Goal: Check status: Check status

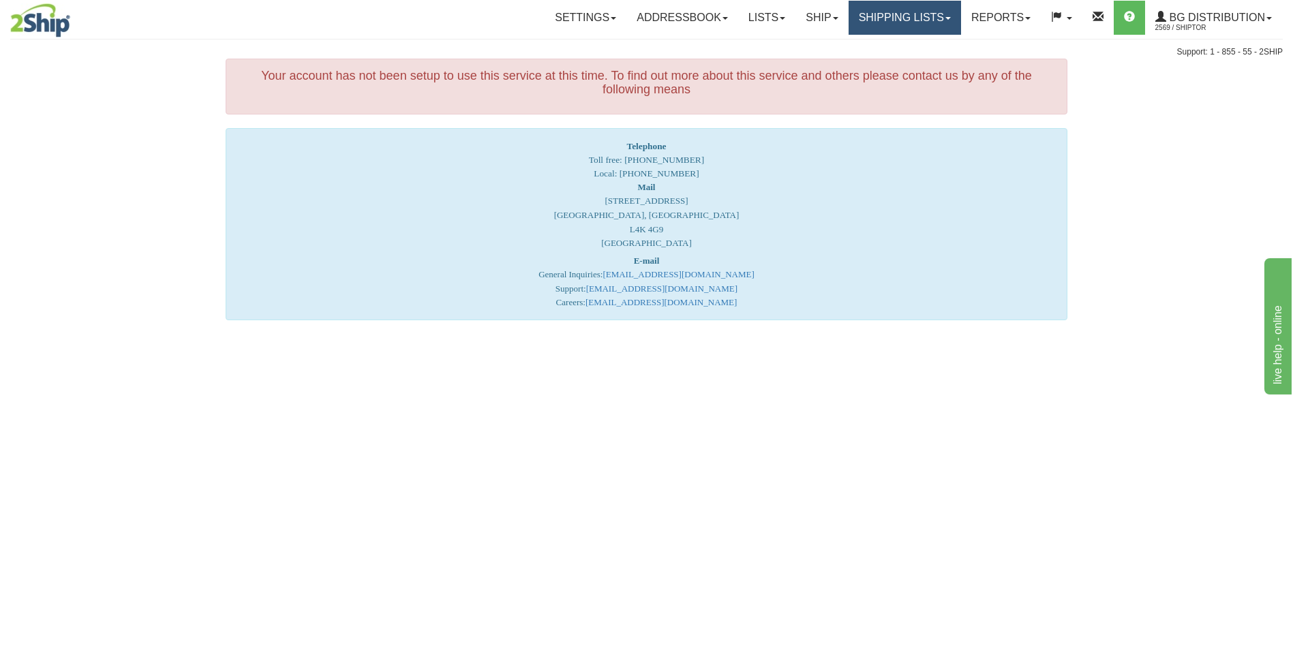
click at [868, 17] on link "Shipping lists" at bounding box center [905, 18] width 113 height 34
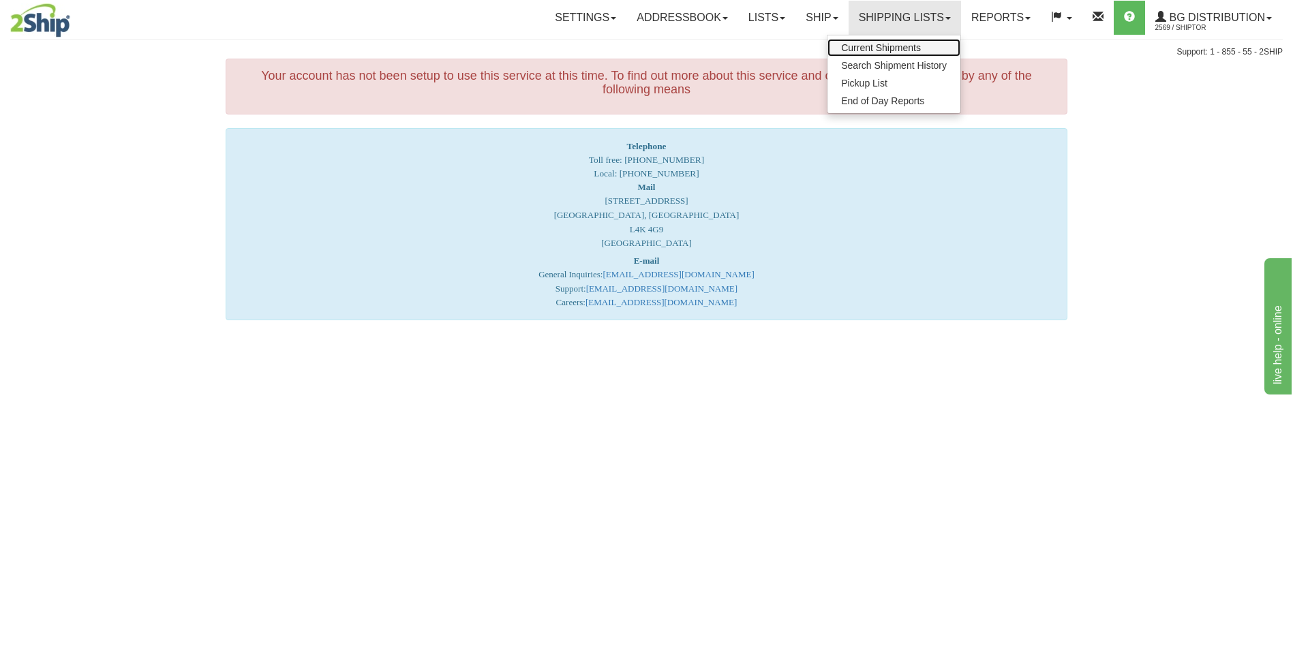
click at [868, 53] on link "Current Shipments" at bounding box center [894, 48] width 133 height 18
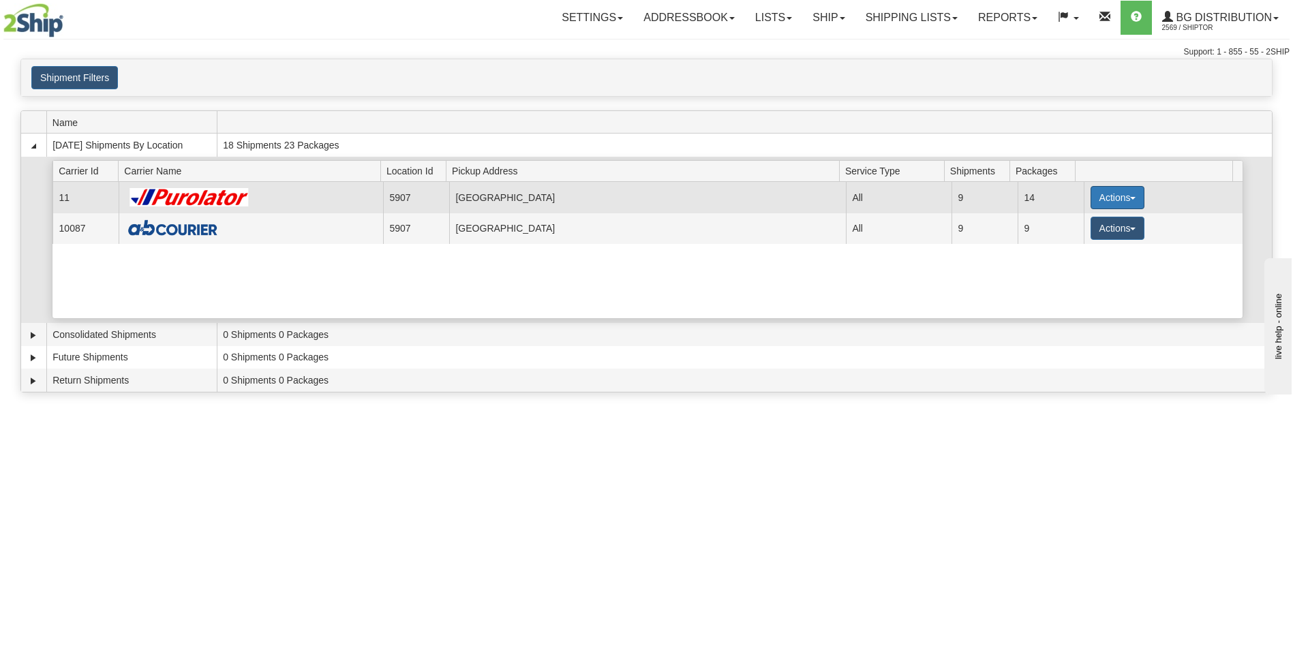
click at [1115, 203] on button "Actions" at bounding box center [1118, 197] width 55 height 23
click at [1063, 220] on span "Details" at bounding box center [1067, 223] width 37 height 10
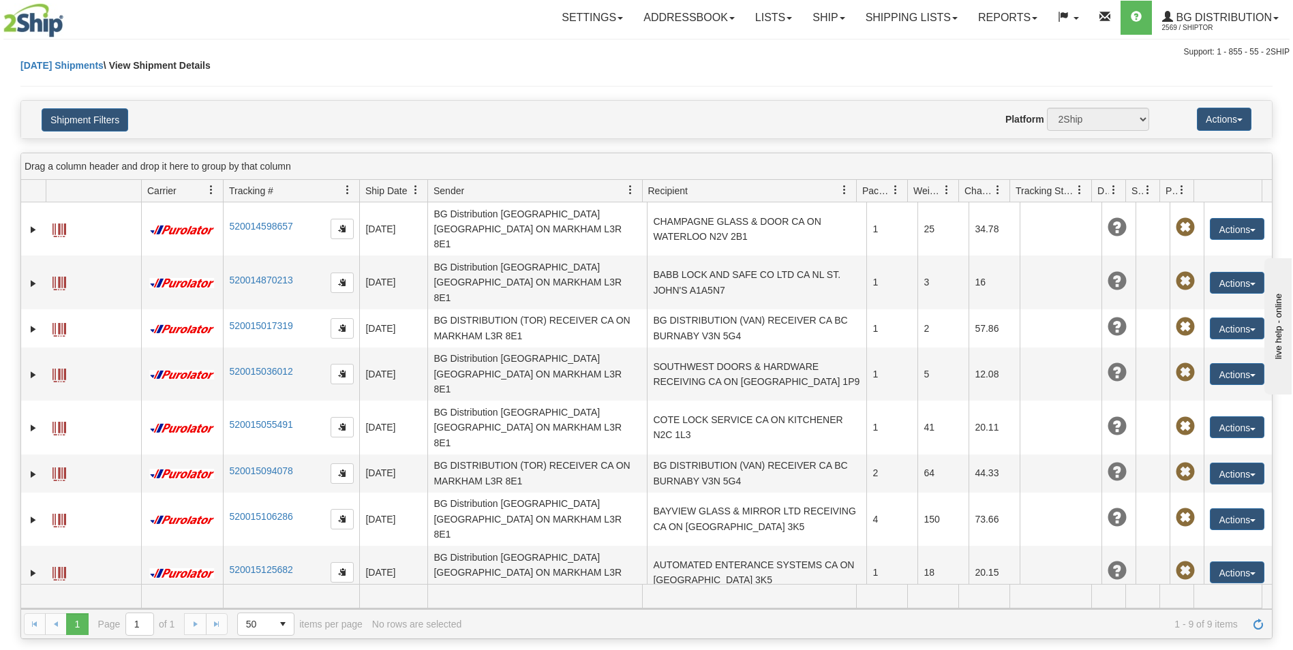
click at [760, 599] on td "STOCK & KEY CA ON SUDBURY P3C 4P1" at bounding box center [757, 618] width 220 height 38
click at [38, 612] on link "Expand" at bounding box center [34, 619] width 14 height 14
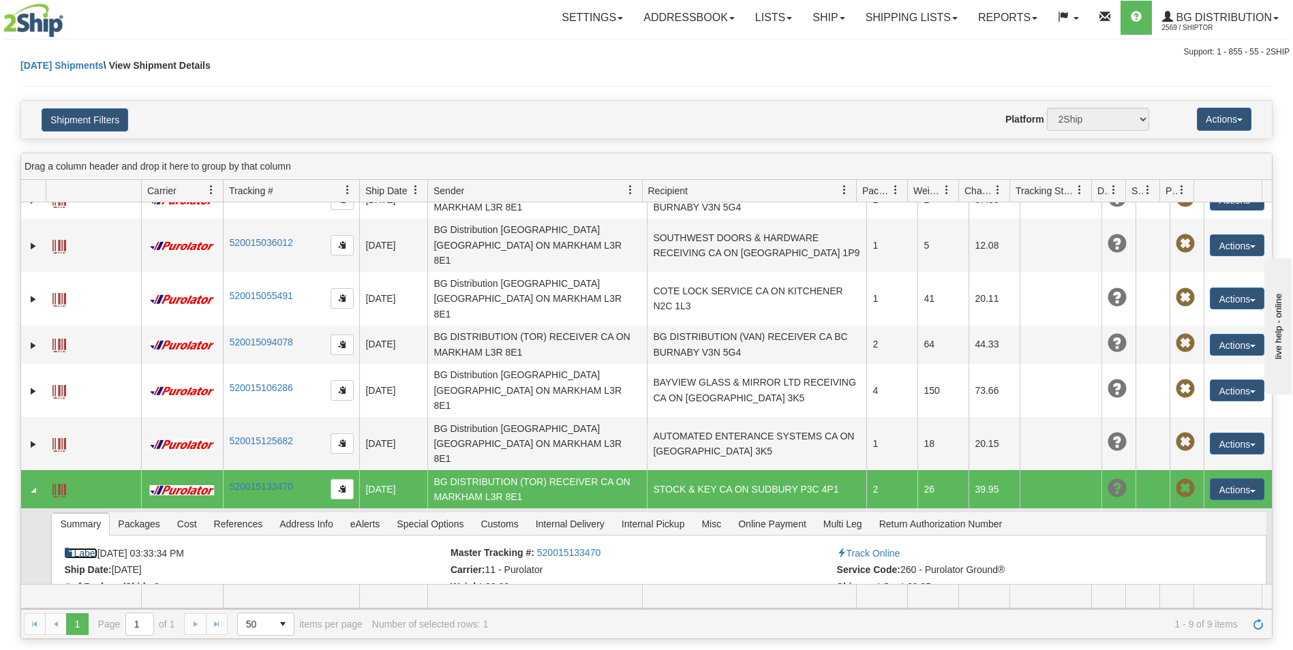
click at [88, 548] on link "Label" at bounding box center [80, 553] width 33 height 11
click at [830, 26] on link "Ship" at bounding box center [829, 18] width 53 height 34
click at [800, 49] on span "Ship Screen" at bounding box center [787, 47] width 52 height 11
